Goal: Transaction & Acquisition: Book appointment/travel/reservation

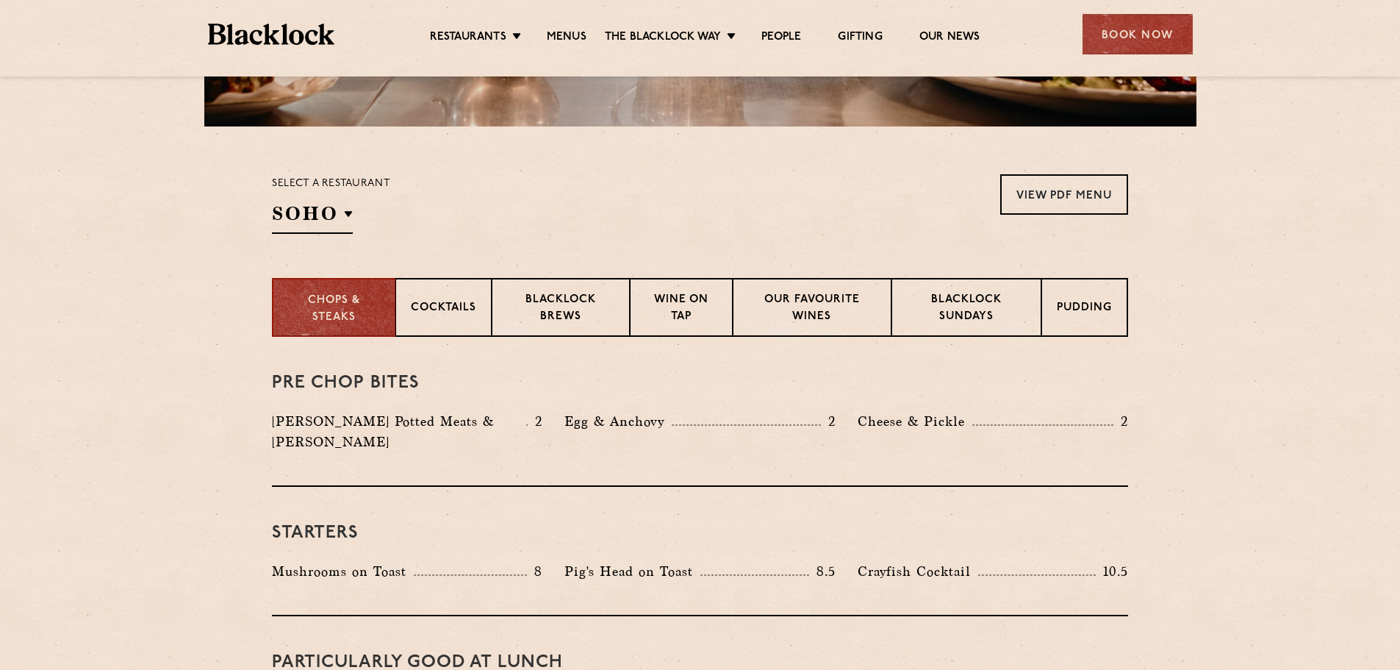
scroll to position [367, 0]
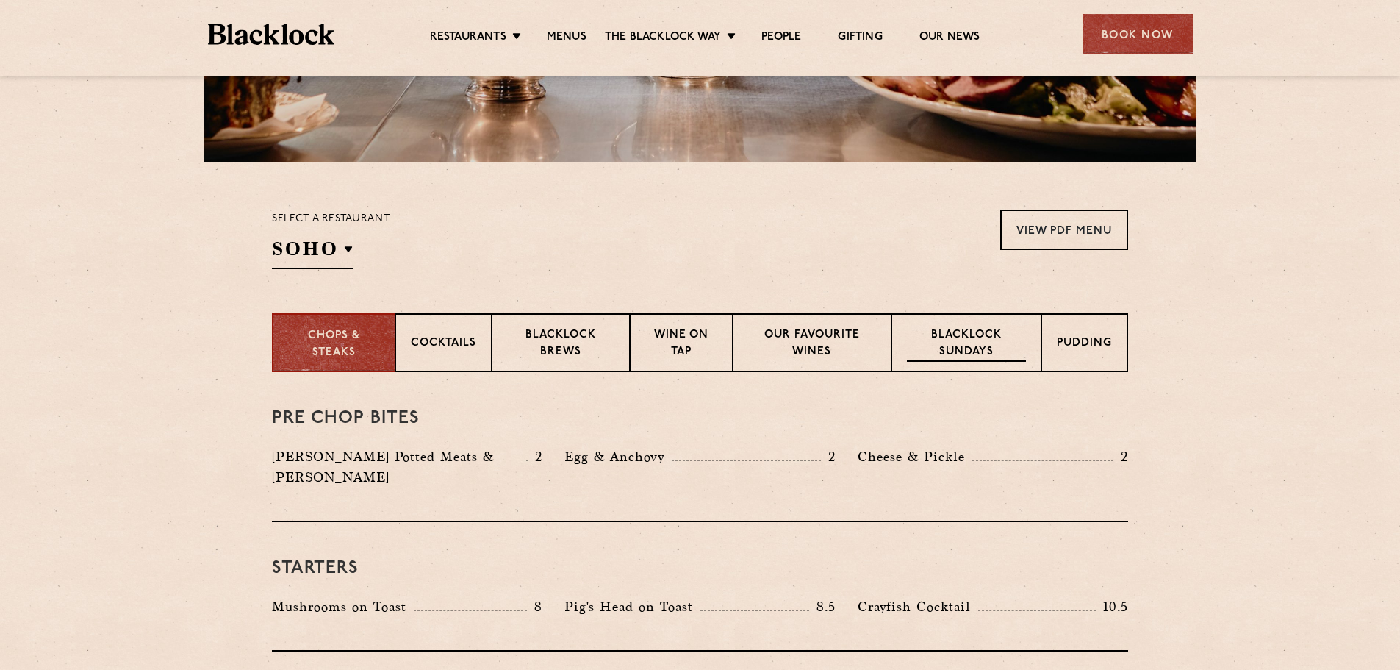
click at [989, 327] on p "Blacklock Sundays" at bounding box center [966, 344] width 119 height 35
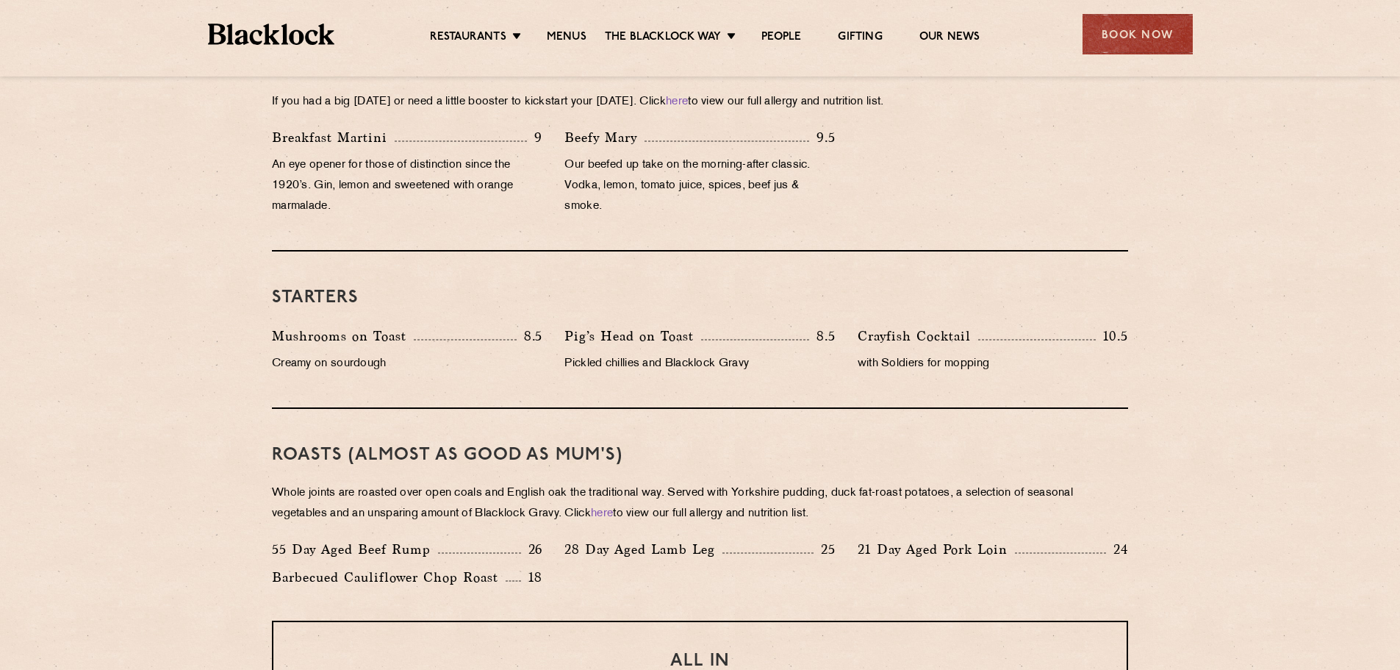
scroll to position [735, 0]
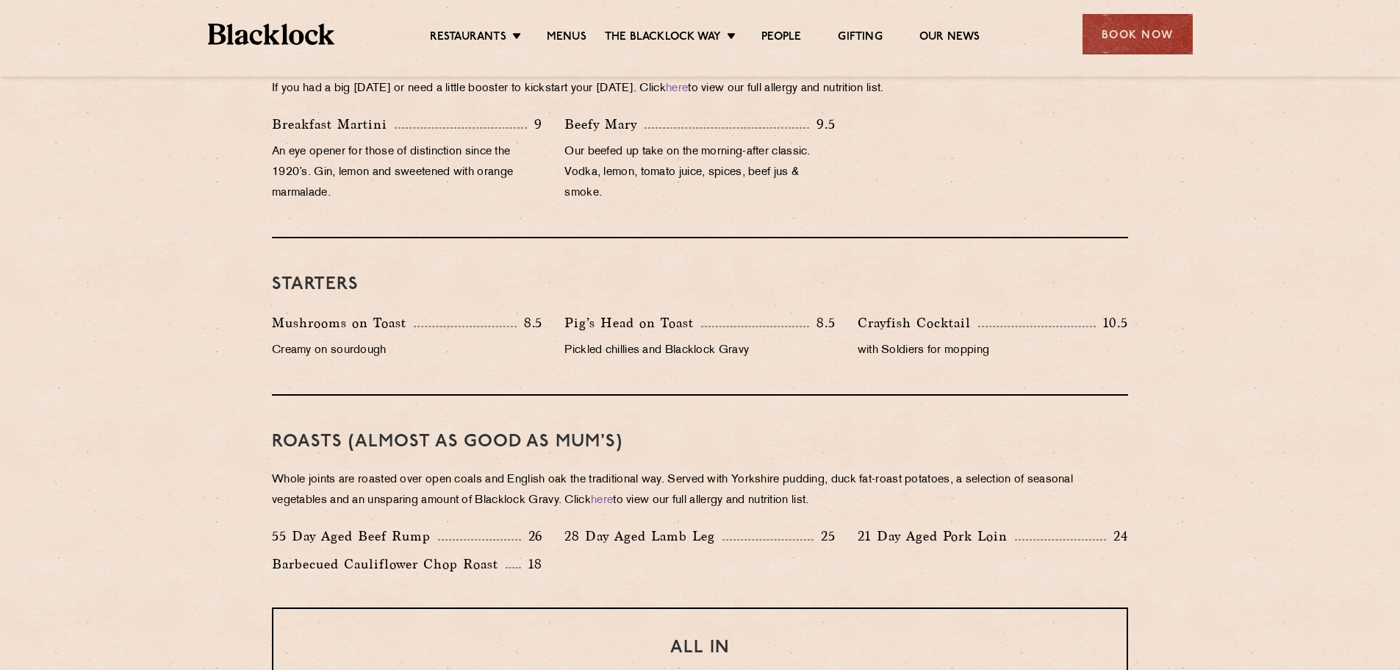
drag, startPoint x: 275, startPoint y: 434, endPoint x: 836, endPoint y: 496, distance: 564.9
click at [836, 496] on div "Roasts (Almost as good as Mum's) Whole joints are roasted over open coals and E…" at bounding box center [700, 501] width 856 height 212
click at [854, 493] on p "Whole joints are roasted over open coals and English oak the traditional way. S…" at bounding box center [700, 490] width 856 height 41
drag, startPoint x: 653, startPoint y: 531, endPoint x: 770, endPoint y: 533, distance: 116.9
click at [747, 530] on div "28 Day Aged Lamb Leg 25" at bounding box center [699, 535] width 270 height 21
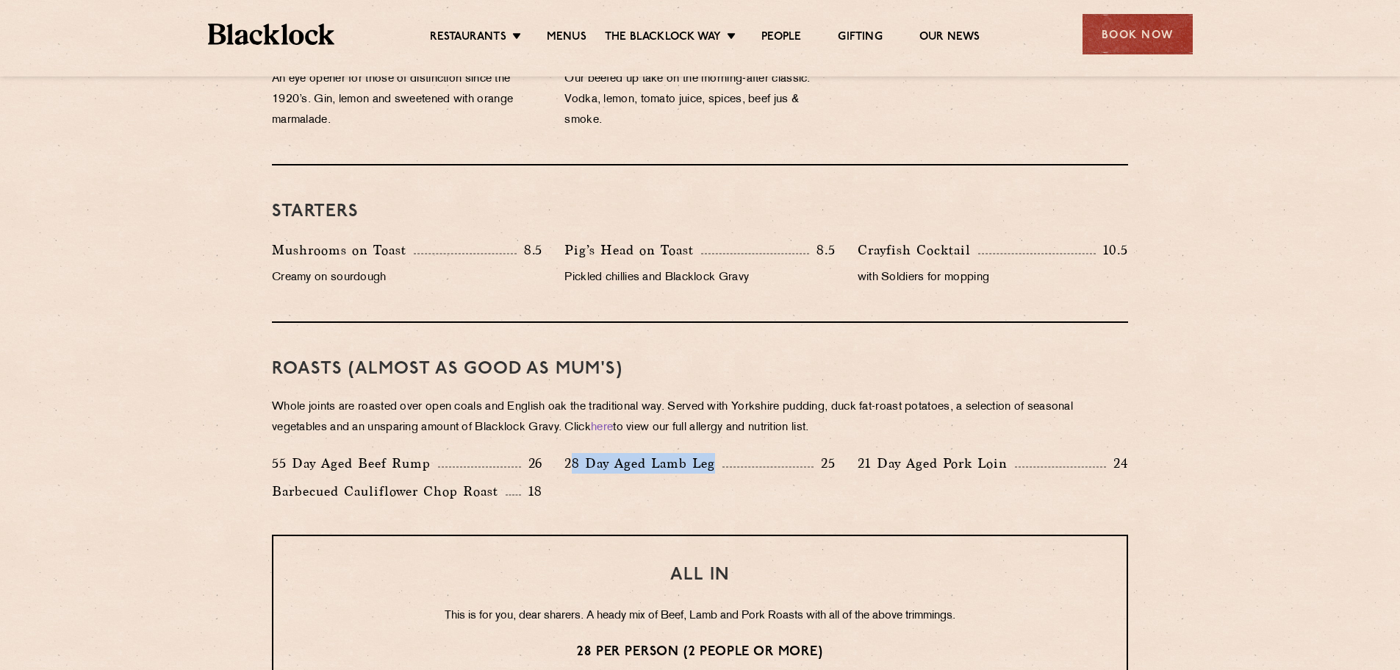
scroll to position [955, 0]
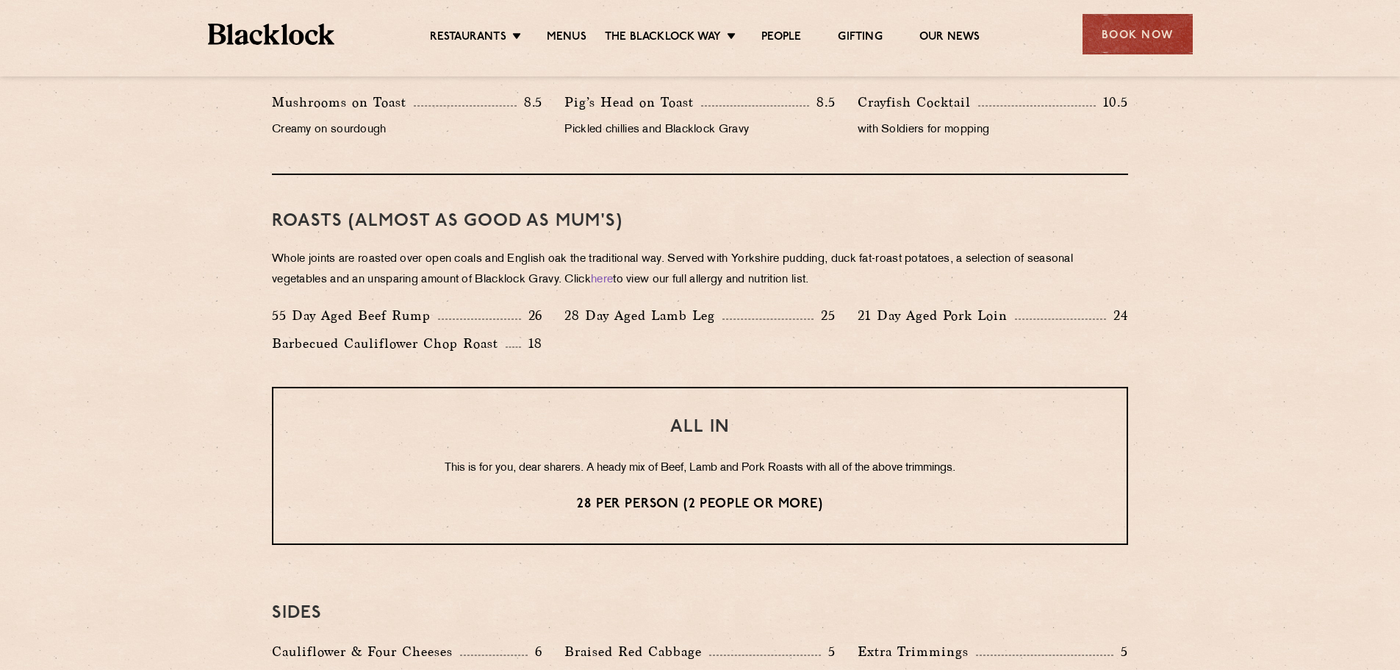
click at [819, 336] on div "55 Day Aged Beef Rump 26 28 Day Aged Lamb Leg 25 21 Day Aged Pork Loin 24 Barbe…" at bounding box center [700, 333] width 878 height 56
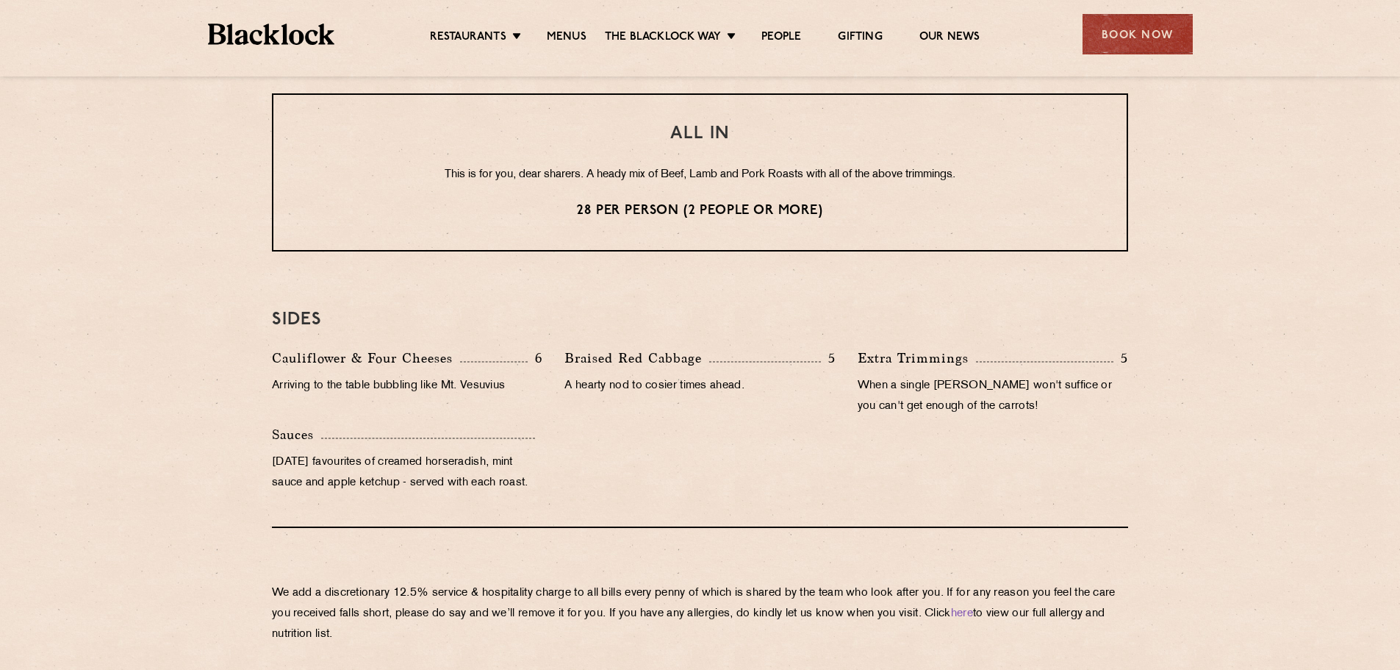
scroll to position [1249, 0]
drag, startPoint x: 287, startPoint y: 593, endPoint x: 451, endPoint y: 638, distance: 169.2
click at [451, 638] on p "We add a discretionary 12.5% service & hospitality charge to all bills every [P…" at bounding box center [700, 613] width 856 height 62
click at [623, 569] on div "We add a discretionary 12.5% service & hospitality charge to all bills every [P…" at bounding box center [700, 606] width 856 height 159
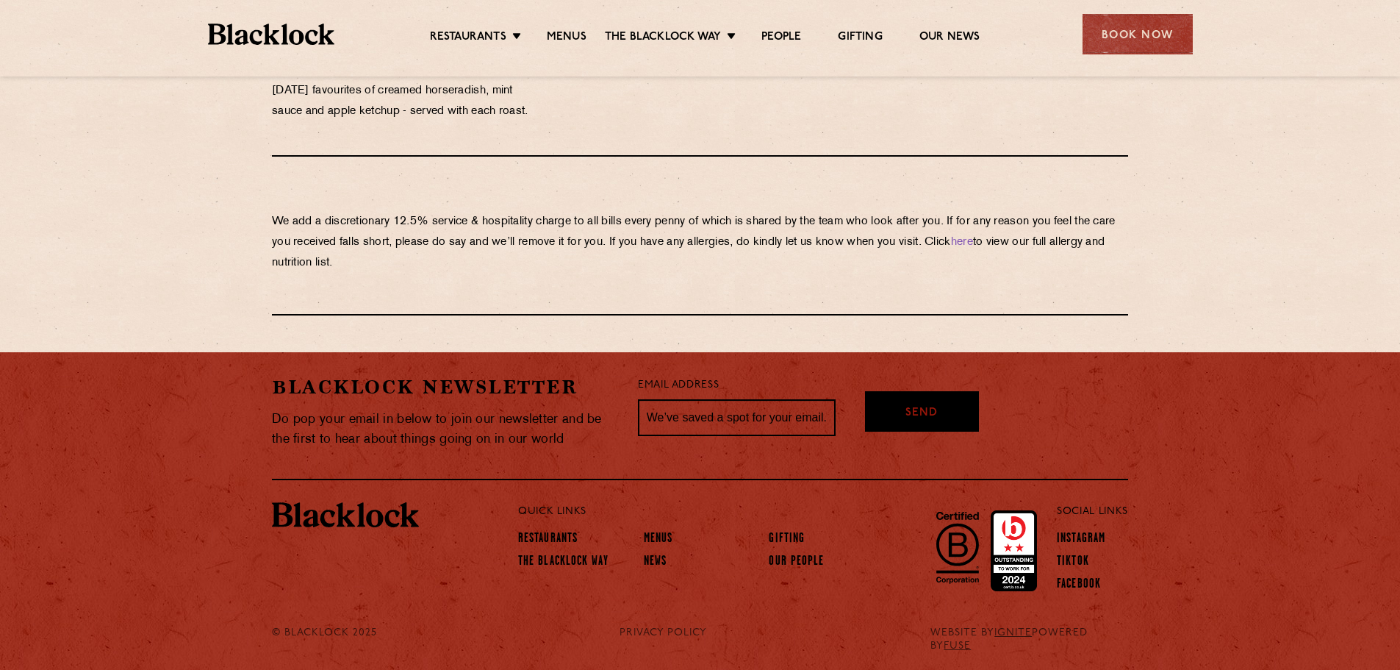
scroll to position [1620, 0]
click at [1135, 32] on div "Book Now" at bounding box center [1138, 34] width 110 height 40
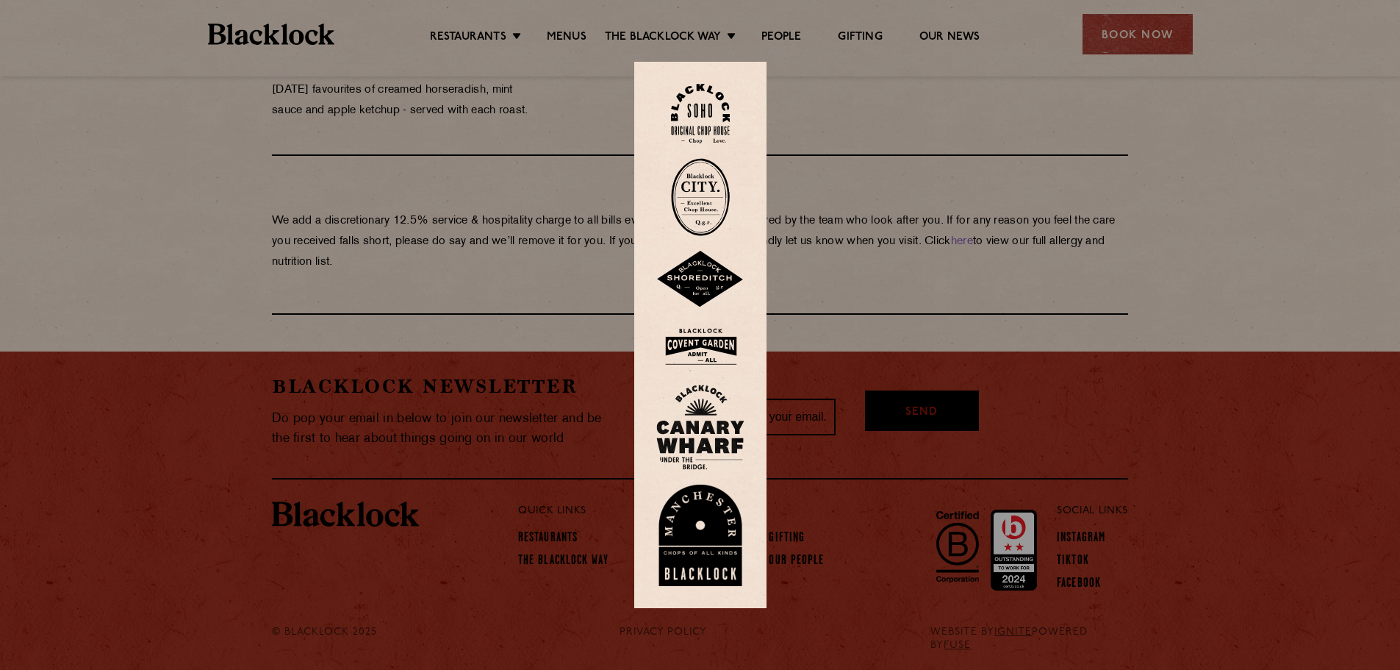
click at [704, 110] on img at bounding box center [700, 114] width 59 height 60
